Goal: Task Accomplishment & Management: Manage account settings

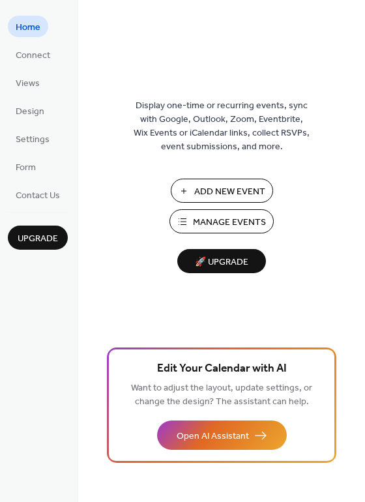
click at [228, 221] on span "Manage Events" at bounding box center [229, 223] width 73 height 14
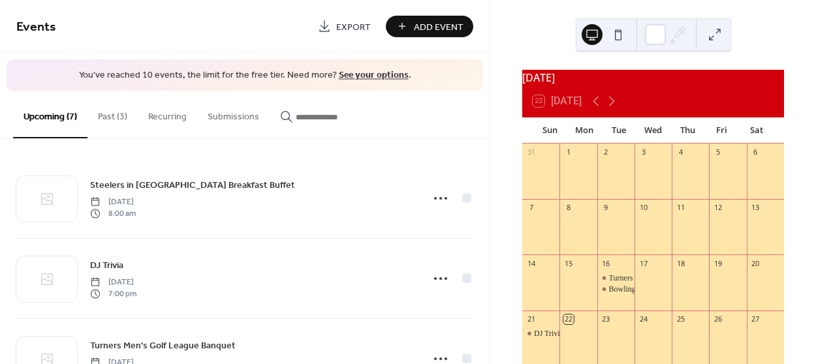
click at [106, 114] on button "Past (3)" at bounding box center [112, 114] width 50 height 46
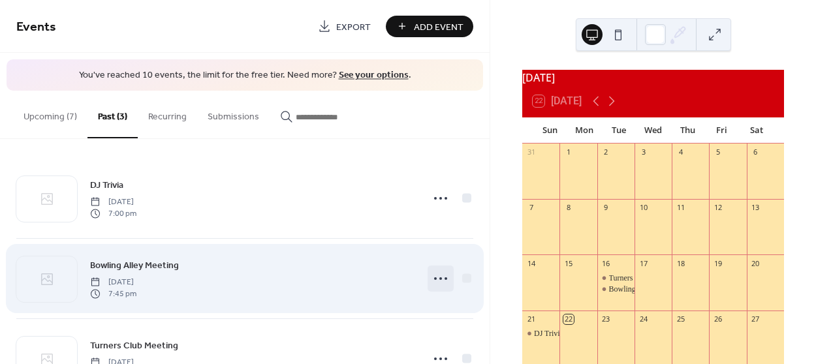
click at [433, 276] on icon at bounding box center [440, 278] width 21 height 21
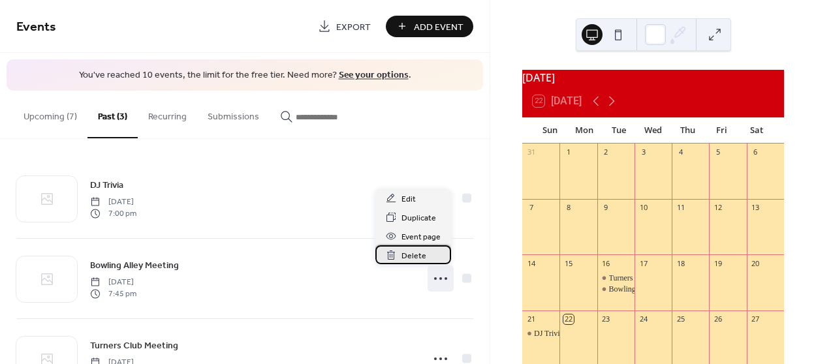
click at [416, 256] on span "Delete" at bounding box center [413, 256] width 25 height 14
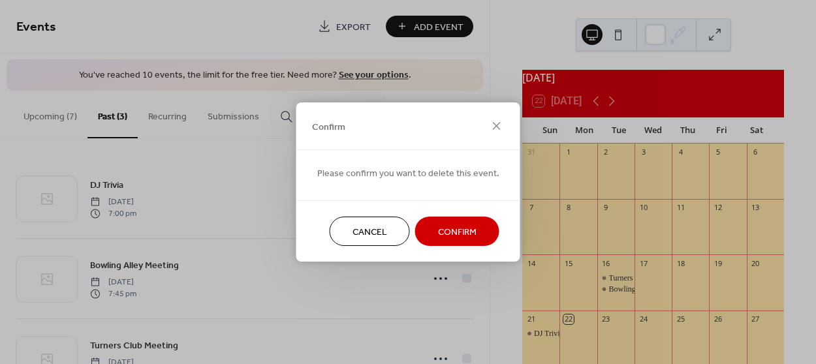
click at [438, 237] on span "Confirm" at bounding box center [457, 233] width 38 height 14
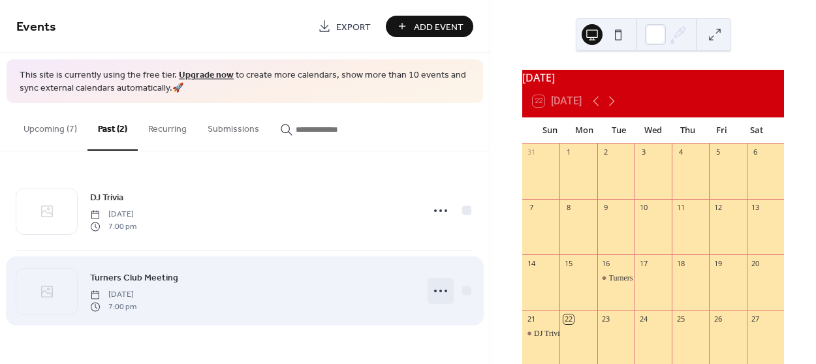
click at [442, 288] on icon at bounding box center [440, 291] width 21 height 21
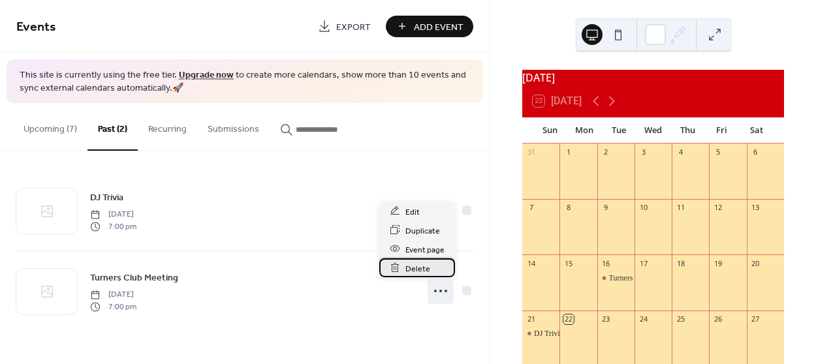
click at [425, 268] on span "Delete" at bounding box center [417, 269] width 25 height 14
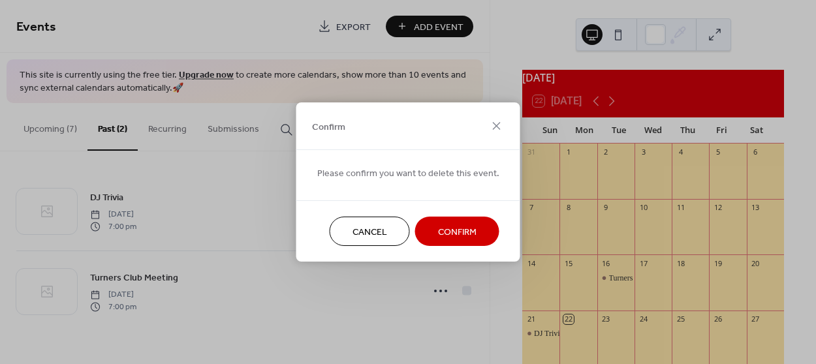
click at [450, 236] on span "Confirm" at bounding box center [457, 233] width 38 height 14
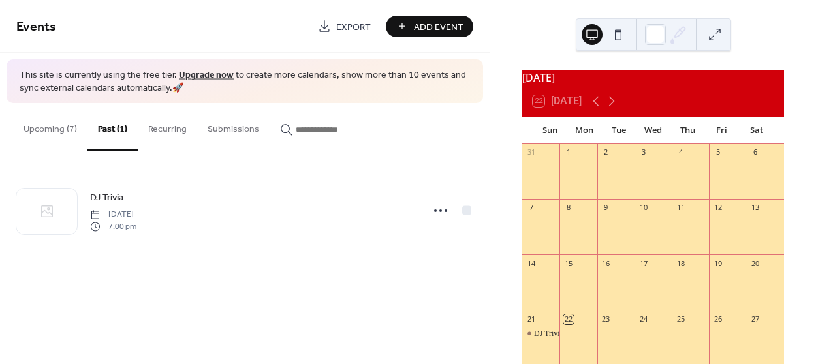
click at [168, 129] on button "Recurring" at bounding box center [167, 126] width 59 height 46
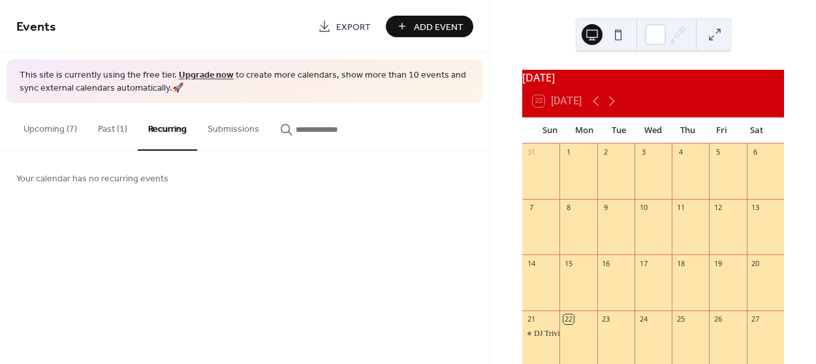
click at [56, 129] on button "Upcoming (7)" at bounding box center [50, 126] width 74 height 46
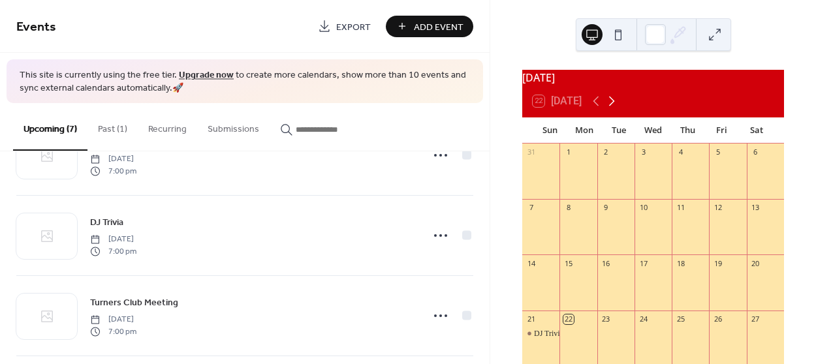
click at [613, 104] on icon at bounding box center [612, 101] width 16 height 16
